Goal: Transaction & Acquisition: Purchase product/service

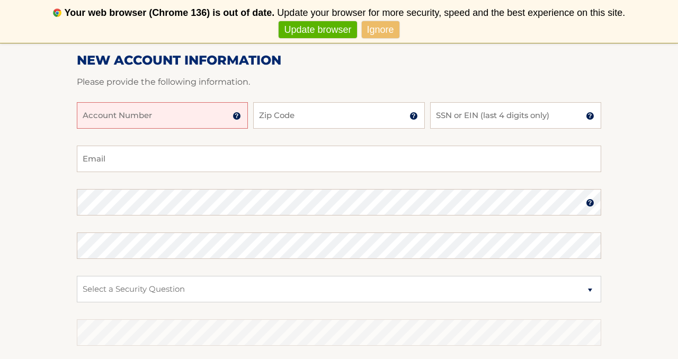
scroll to position [170, 0]
click at [224, 117] on input "Account Number" at bounding box center [162, 114] width 171 height 26
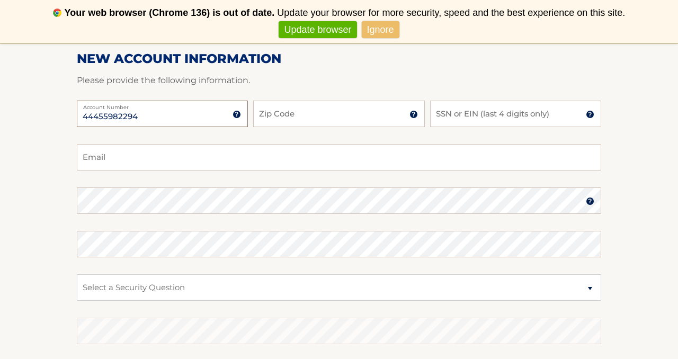
type input "44455982294"
click at [366, 115] on input "Zip Code" at bounding box center [338, 114] width 171 height 26
type input "11741"
type input "eunvy72@gmail.com"
click at [455, 117] on input "SSN or EIN (last 4 digits only)" at bounding box center [515, 114] width 171 height 26
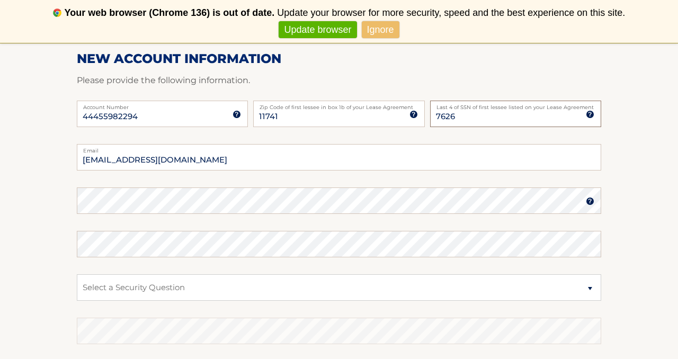
type input "7626"
click at [591, 284] on select "Select a Security Question What was the name of your elementary school? What is…" at bounding box center [339, 287] width 524 height 26
select select "2"
click at [657, 274] on section "New Account Information Please provide the following information. 44455982294 A…" at bounding box center [339, 210] width 678 height 414
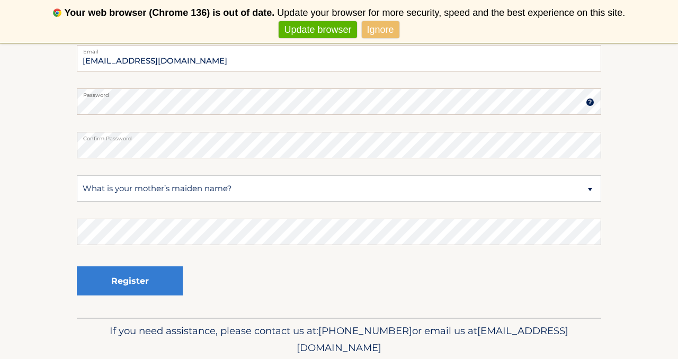
scroll to position [275, 0]
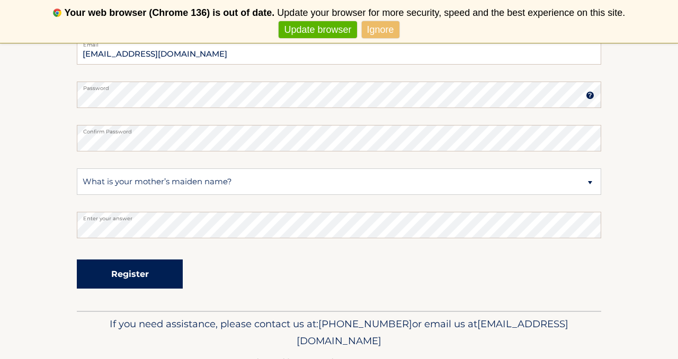
click at [137, 282] on button "Register" at bounding box center [130, 274] width 106 height 29
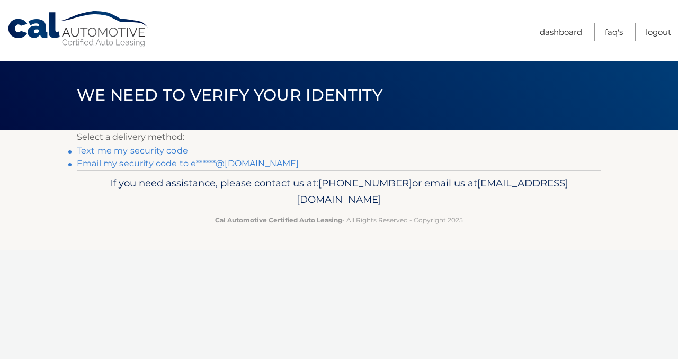
click at [171, 149] on link "Text me my security code" at bounding box center [132, 151] width 111 height 10
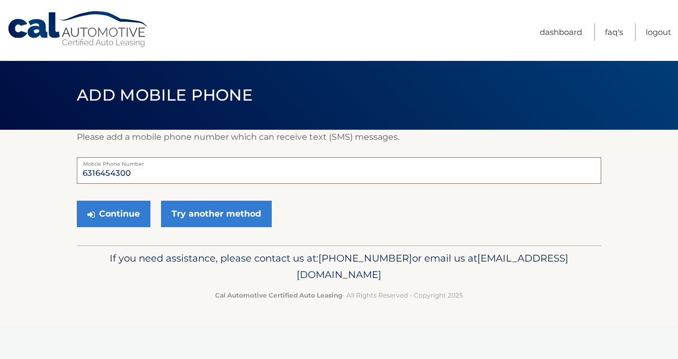
click at [187, 171] on input "6316454300" at bounding box center [339, 170] width 524 height 26
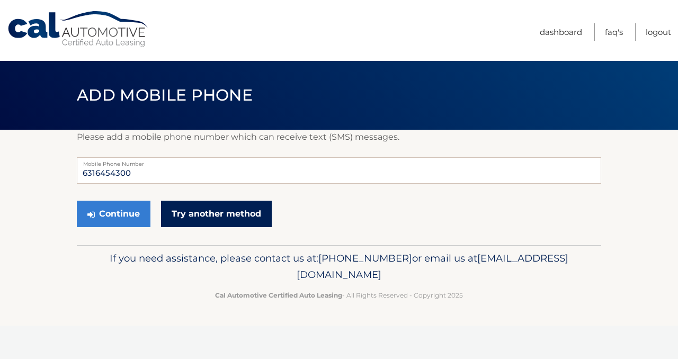
click at [224, 218] on link "Try another method" at bounding box center [216, 214] width 111 height 26
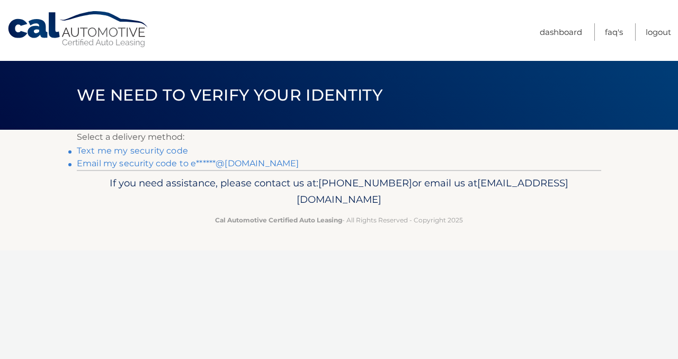
click at [229, 162] on link "Email my security code to e******@[DOMAIN_NAME]" at bounding box center [188, 163] width 223 height 10
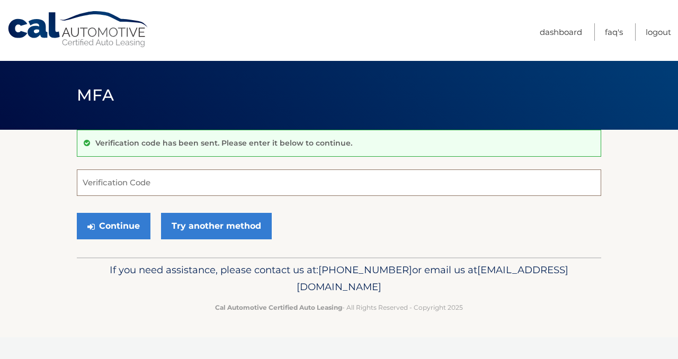
click at [178, 181] on input "Verification Code" at bounding box center [339, 183] width 524 height 26
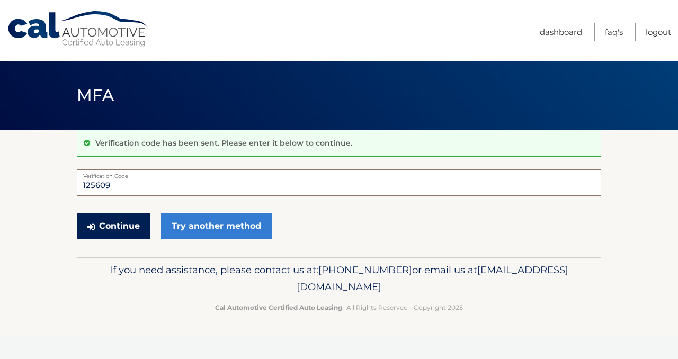
type input "125609"
click at [121, 218] on button "Continue" at bounding box center [114, 226] width 74 height 26
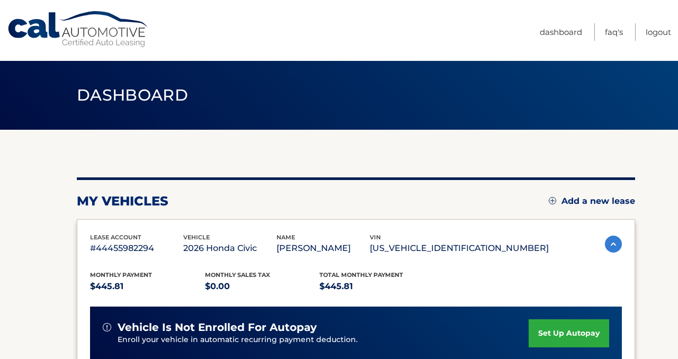
click at [397, 141] on div "You are registered for this site, but you haven't enrolled in online payments. …" at bounding box center [356, 346] width 558 height 432
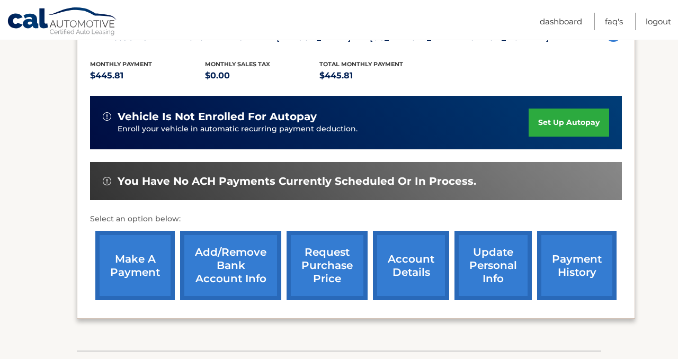
scroll to position [212, 0]
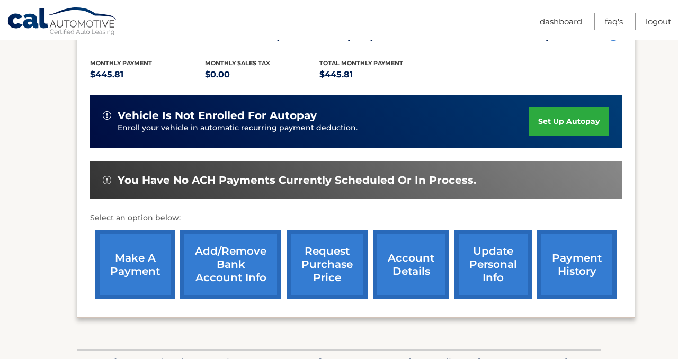
click at [135, 271] on link "make a payment" at bounding box center [134, 264] width 79 height 69
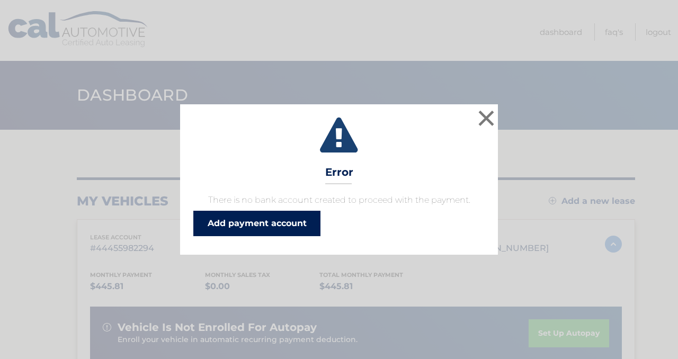
click at [286, 226] on link "Add payment account" at bounding box center [256, 223] width 127 height 25
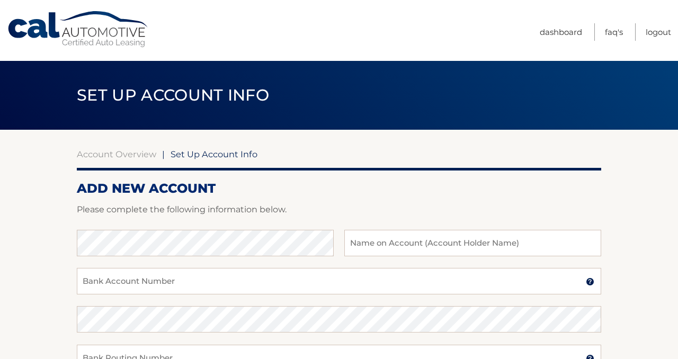
click at [409, 171] on div "Account Overview | Set Up Account Info ADD NEW ACCOUNT Please complete the foll…" at bounding box center [339, 341] width 524 height 385
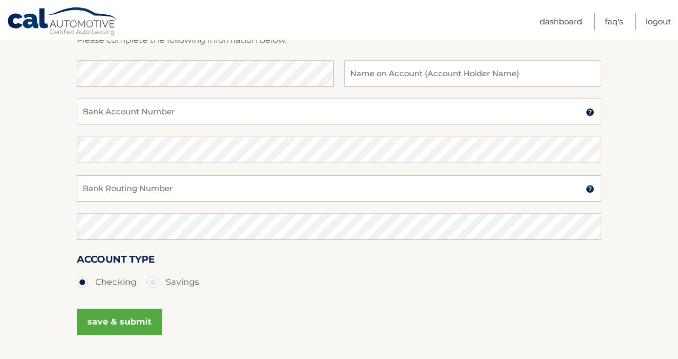
scroll to position [148, 0]
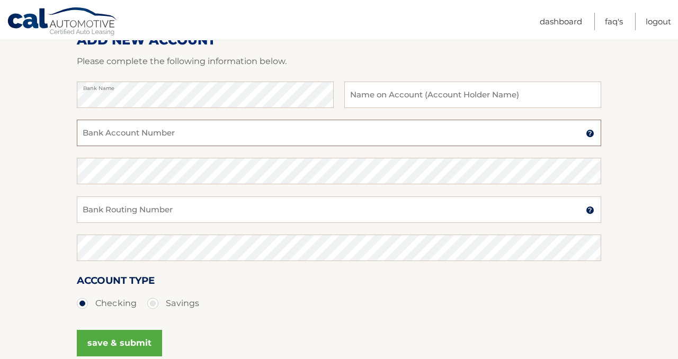
click at [189, 129] on input "Bank Account Number" at bounding box center [339, 133] width 524 height 26
type input "230867"
click at [190, 214] on input "Bank Routing Number" at bounding box center [339, 210] width 524 height 26
click at [588, 137] on img at bounding box center [590, 133] width 8 height 8
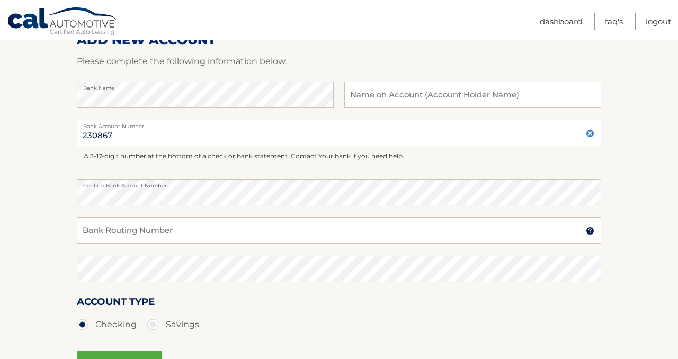
click at [592, 229] on img at bounding box center [590, 231] width 8 height 8
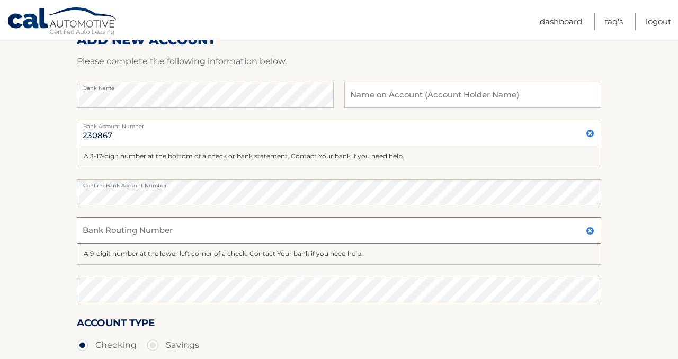
click at [223, 230] on input "Bank Routing Number" at bounding box center [339, 230] width 524 height 26
type input "221475786"
click at [654, 242] on section "Account Overview | Set Up Account Info ADD NEW ACCOUNT Please complete the foll…" at bounding box center [339, 204] width 678 height 447
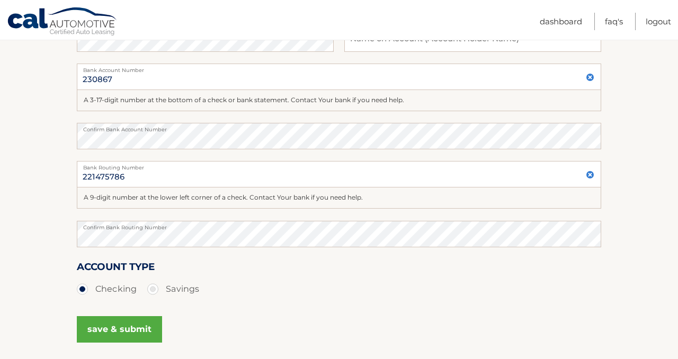
scroll to position [212, 0]
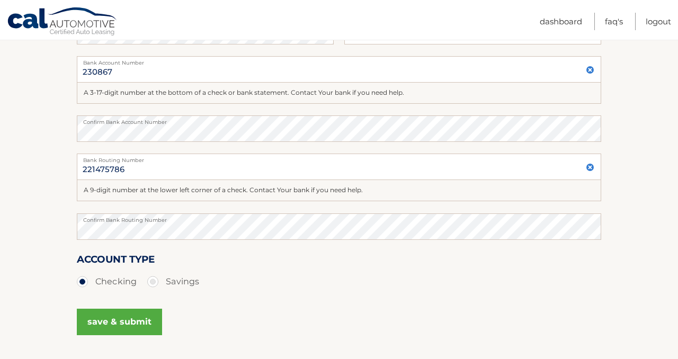
click at [133, 323] on button "save & submit" at bounding box center [119, 322] width 85 height 26
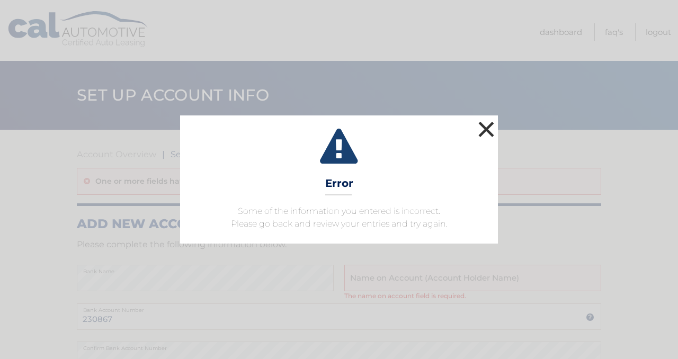
click at [489, 128] on button "×" at bounding box center [486, 129] width 21 height 21
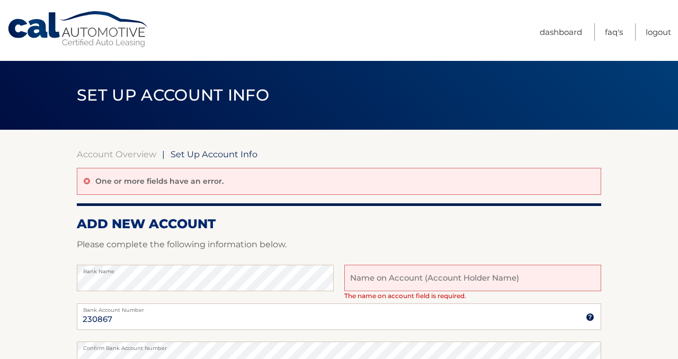
click at [383, 228] on h2 "ADD NEW ACCOUNT" at bounding box center [339, 224] width 524 height 16
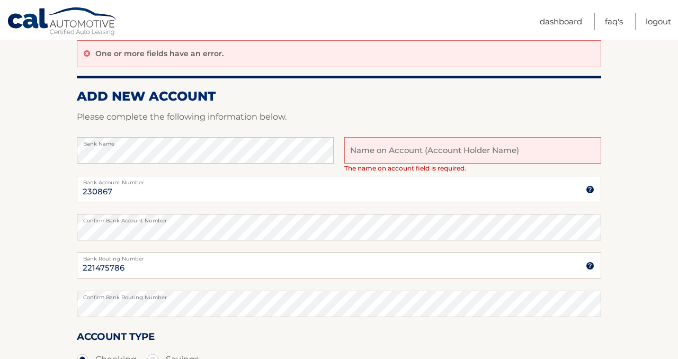
scroll to position [148, 0]
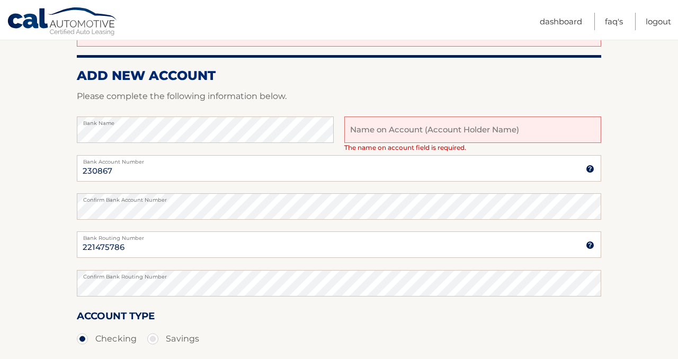
click at [401, 135] on input "text" at bounding box center [472, 130] width 257 height 26
type input "Jenine Unverzagt"
click at [29, 202] on section "Account Overview | Set Up Account Info One or more fields have an error. ADD NE…" at bounding box center [339, 201] width 678 height 440
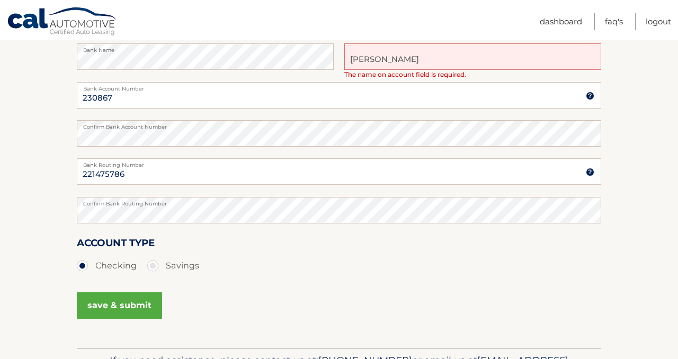
scroll to position [233, 0]
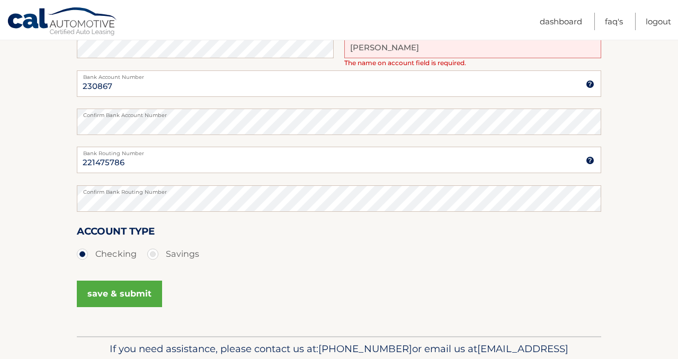
click at [128, 290] on button "save & submit" at bounding box center [119, 294] width 85 height 26
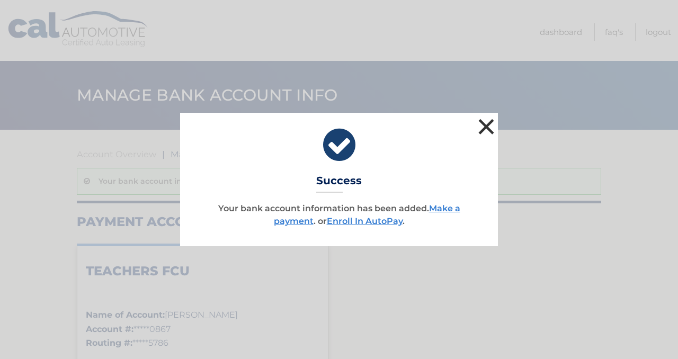
click at [487, 126] on button "×" at bounding box center [486, 126] width 21 height 21
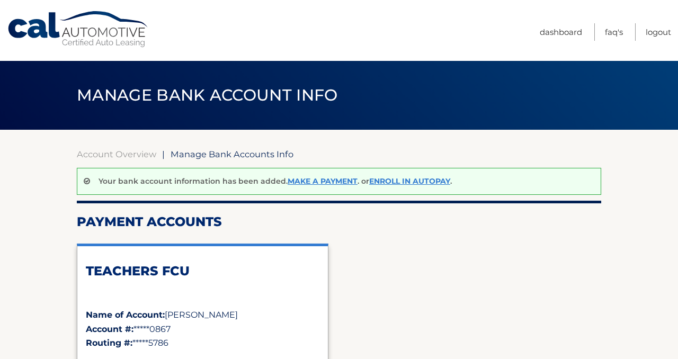
click at [491, 268] on div "TEACHERS FCU Name of Account: [PERSON_NAME] Account #: *****0867 Routing #: ***…" at bounding box center [339, 339] width 524 height 208
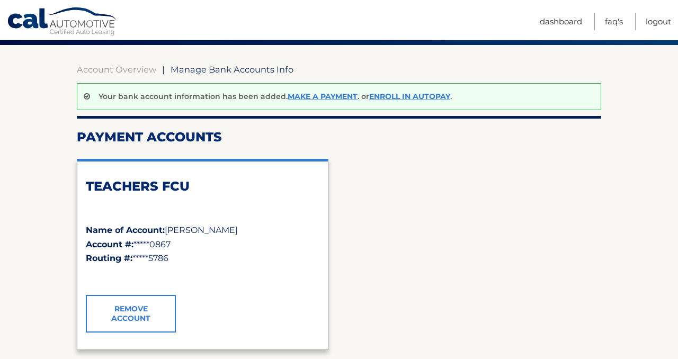
scroll to position [64, 0]
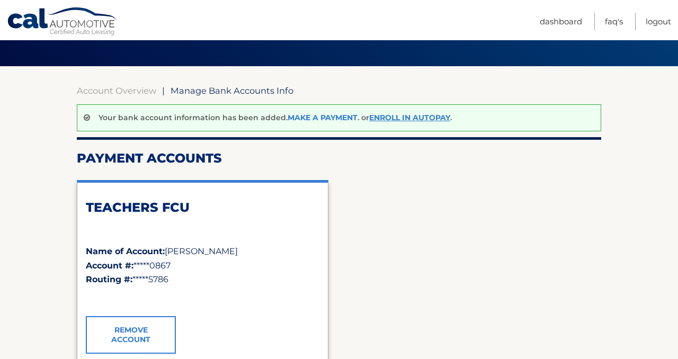
click at [329, 115] on link "Make a payment" at bounding box center [323, 118] width 70 height 10
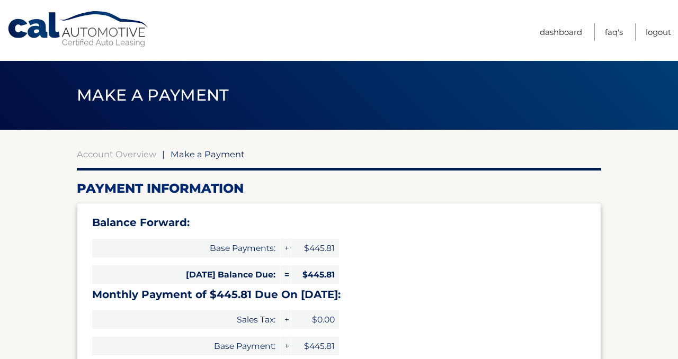
select select "M2VlNmM3ZGMtYjIzNS00ODcwLThhZjEtNzY4ZDQxMmVlMmZl"
click at [439, 188] on h2 "Payment Information" at bounding box center [339, 189] width 524 height 16
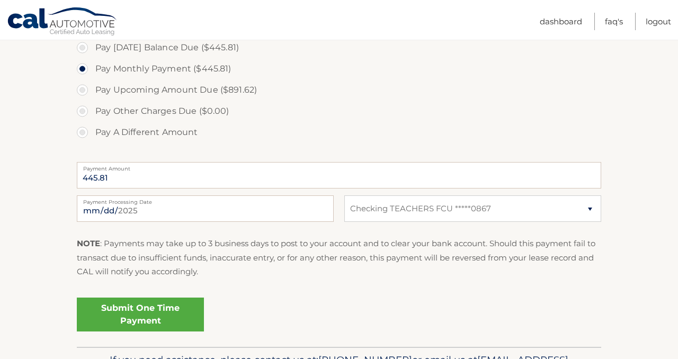
scroll to position [381, 0]
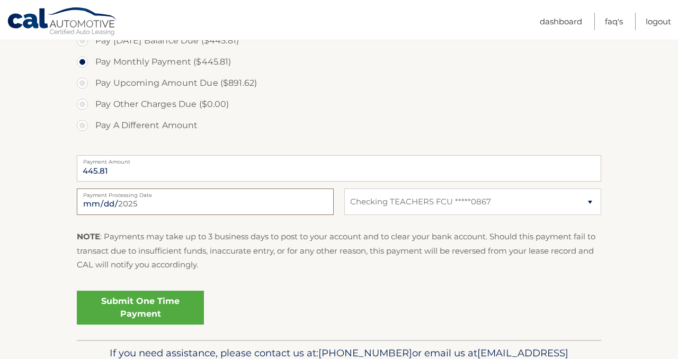
click at [187, 203] on input "2025-08-25" at bounding box center [205, 202] width 257 height 26
type input "2025-09-04"
click at [381, 129] on label "Pay A Different Amount" at bounding box center [339, 125] width 524 height 21
click at [92, 129] on input "Pay A Different Amount" at bounding box center [86, 123] width 11 height 17
radio input "true"
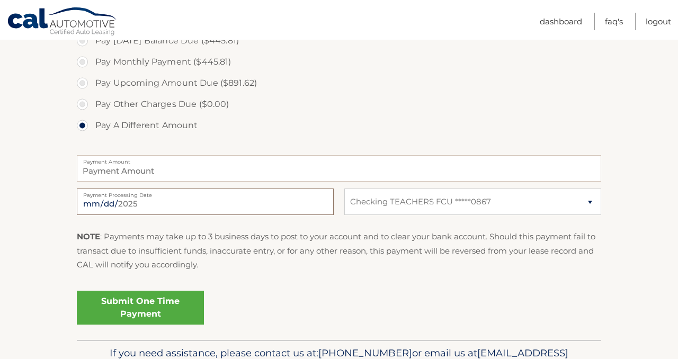
click at [207, 202] on input "2025-09-04" at bounding box center [205, 202] width 257 height 26
click at [227, 196] on label "Payment Processing Date" at bounding box center [205, 193] width 257 height 8
click at [227, 196] on input "2025-09-01" at bounding box center [205, 202] width 257 height 26
click at [125, 200] on input "2025-09-01" at bounding box center [205, 202] width 257 height 26
type input "2025-09-02"
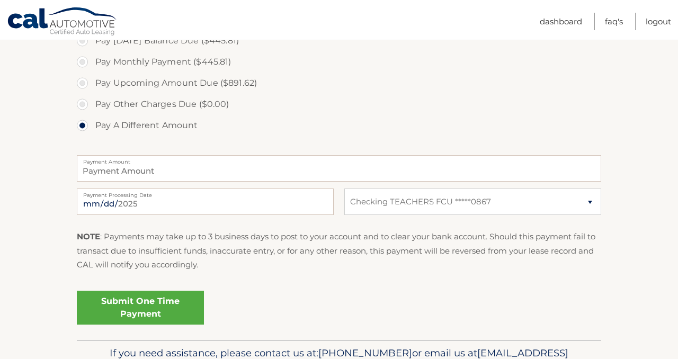
click at [330, 273] on div "NOTE : Payments may take up to 3 business days to post to your account and to c…" at bounding box center [339, 255] width 524 height 50
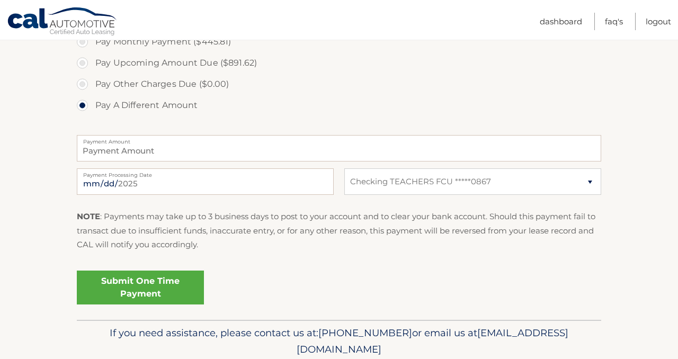
scroll to position [403, 0]
click at [156, 284] on link "Submit One Time Payment" at bounding box center [140, 287] width 127 height 34
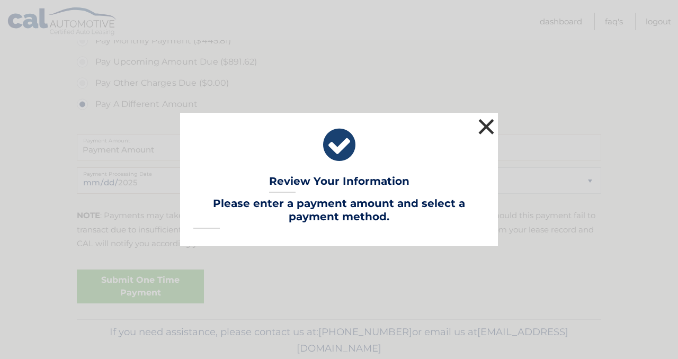
click at [489, 122] on button "×" at bounding box center [486, 126] width 21 height 21
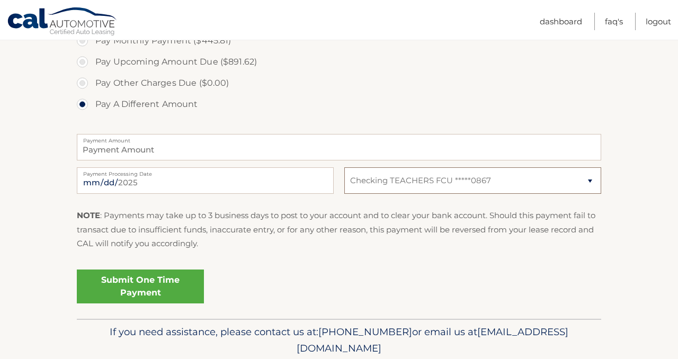
click at [509, 179] on select "Select Bank Account Checking TEACHERS FCU *****0867" at bounding box center [472, 180] width 257 height 26
click at [241, 153] on input "Payment Amount" at bounding box center [339, 147] width 524 height 26
click at [85, 42] on label "Pay Monthly Payment ($445.81)" at bounding box center [339, 40] width 524 height 21
click at [85, 42] on input "Pay Monthly Payment ($445.81)" at bounding box center [86, 38] width 11 height 17
radio input "true"
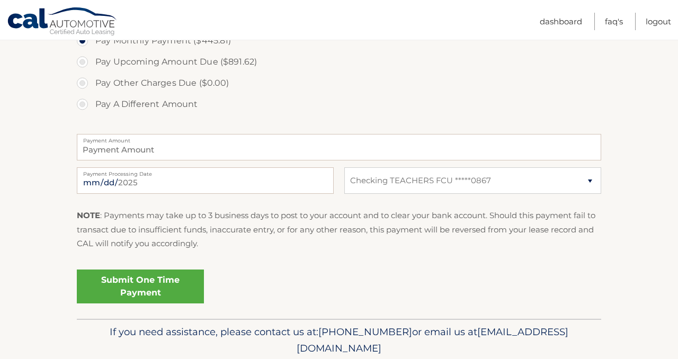
type input "445.81"
click at [170, 292] on link "Submit One Time Payment" at bounding box center [140, 287] width 127 height 34
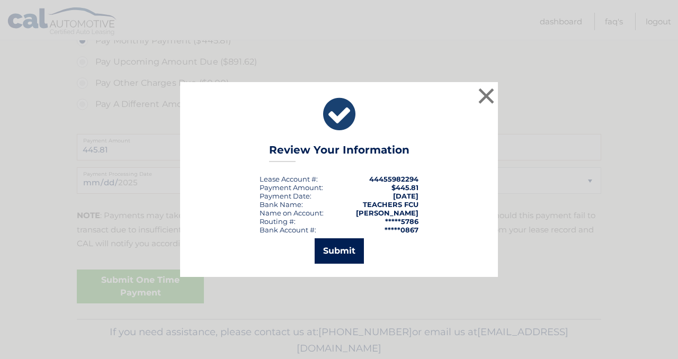
click at [344, 253] on button "Submit" at bounding box center [339, 250] width 49 height 25
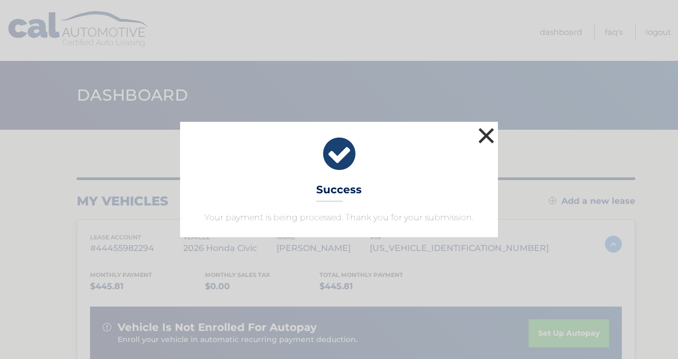
click at [490, 136] on button "×" at bounding box center [486, 135] width 21 height 21
